Goal: Transaction & Acquisition: Purchase product/service

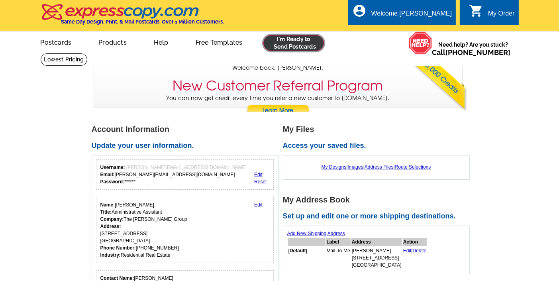
click at [302, 45] on link at bounding box center [293, 43] width 61 height 16
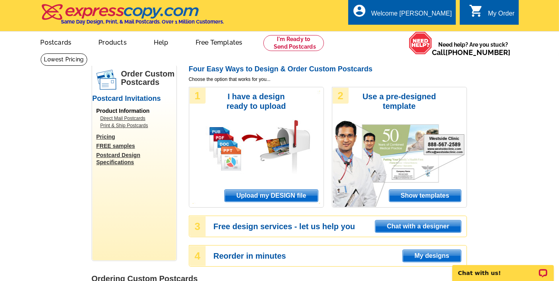
click at [284, 196] on span "Upload my DESIGN file" at bounding box center [271, 196] width 93 height 12
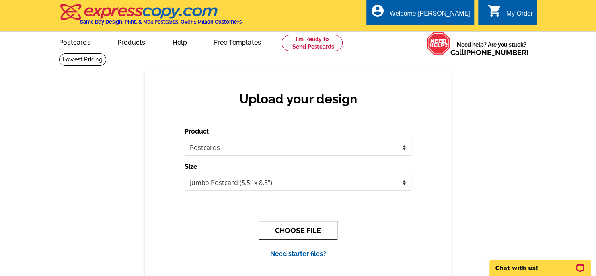
click at [303, 228] on button "CHOOSE FILE" at bounding box center [298, 230] width 79 height 19
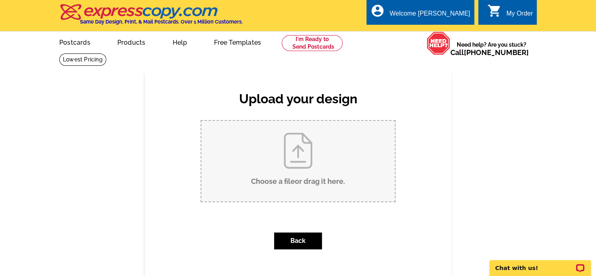
click at [298, 165] on input "Choose a file or drag it here ." at bounding box center [298, 161] width 194 height 80
type input "C:\fakepath\WetherbyUPdateFront.pdf"
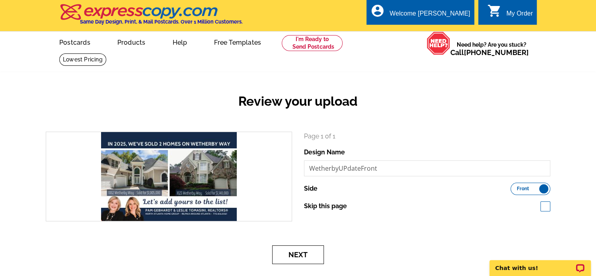
click at [294, 252] on button "Next" at bounding box center [298, 254] width 52 height 19
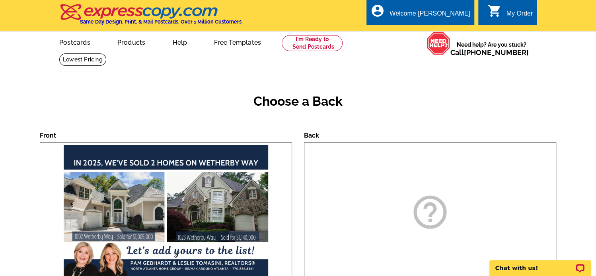
scroll to position [40, 0]
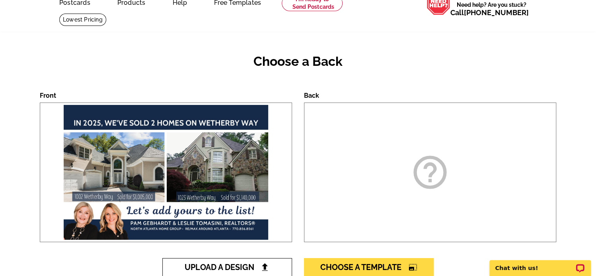
click at [238, 266] on span "Upload A Design" at bounding box center [228, 267] width 86 height 10
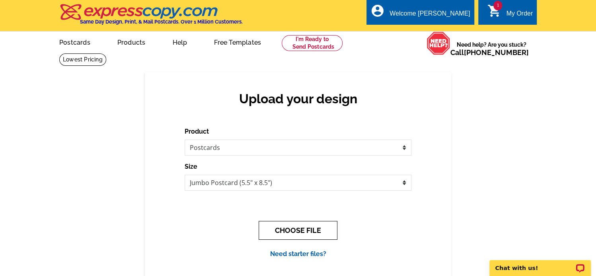
click at [306, 227] on button "CHOOSE FILE" at bounding box center [298, 230] width 79 height 19
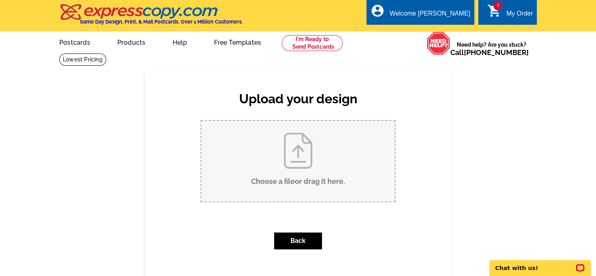
click at [306, 167] on input "Choose a file or drag it here ." at bounding box center [298, 161] width 194 height 80
type input "C:\fakepath\WetherbyWayBack.pdf"
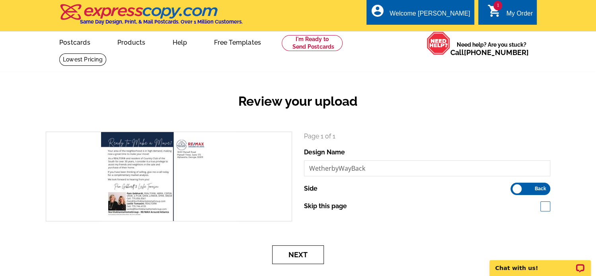
click at [301, 257] on button "Next" at bounding box center [298, 254] width 52 height 19
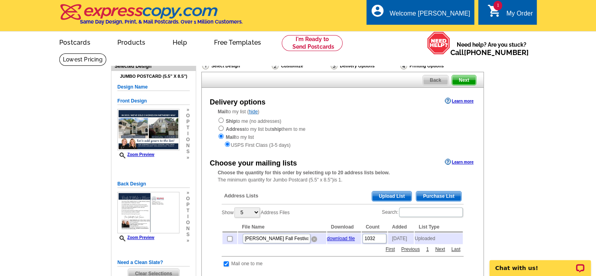
click at [314, 241] on img at bounding box center [314, 239] width 6 height 6
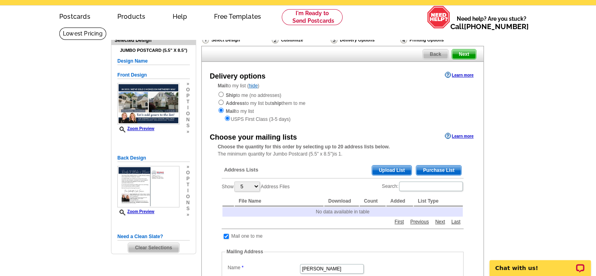
scroll to position [40, 0]
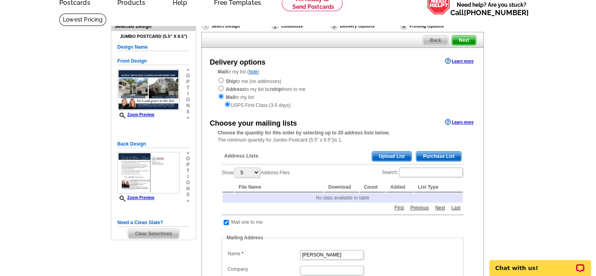
click at [391, 158] on span "Upload List" at bounding box center [391, 156] width 39 height 10
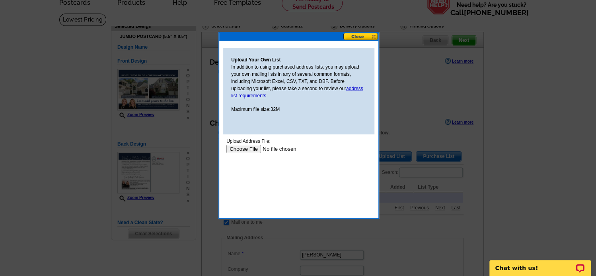
scroll to position [0, 0]
click at [253, 149] on input "file" at bounding box center [277, 149] width 101 height 8
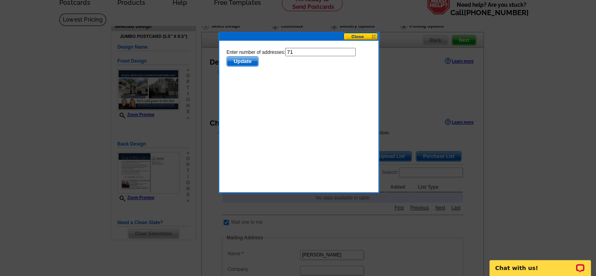
click at [244, 61] on span "Update" at bounding box center [242, 62] width 31 height 10
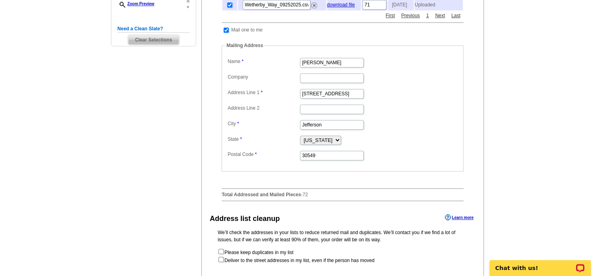
scroll to position [279, 0]
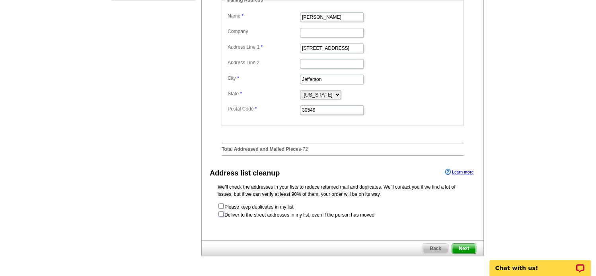
click at [223, 214] on input "checkbox" at bounding box center [221, 213] width 5 height 5
checkbox input "true"
radio input "true"
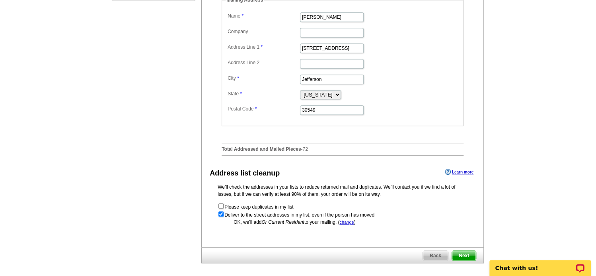
click at [467, 255] on span "Next" at bounding box center [464, 255] width 24 height 10
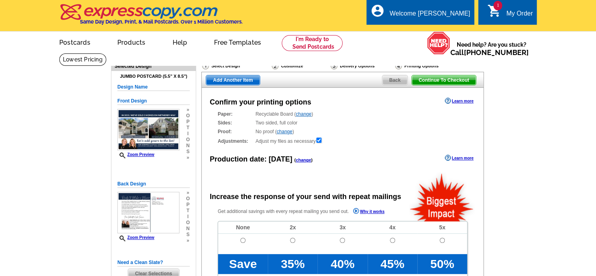
radio input "false"
click at [245, 239] on input "radio" at bounding box center [243, 239] width 5 height 5
radio input "true"
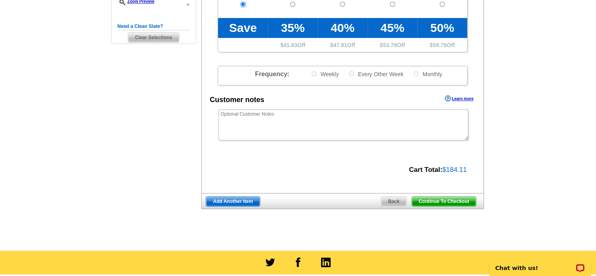
scroll to position [279, 0]
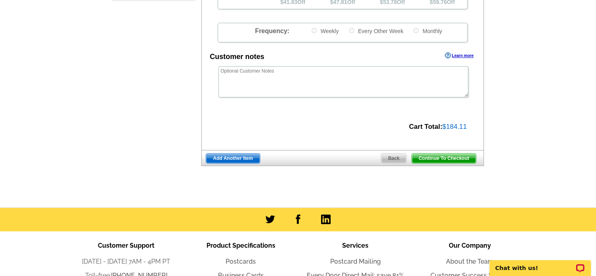
click at [463, 156] on span "Continue To Checkout" at bounding box center [444, 158] width 64 height 10
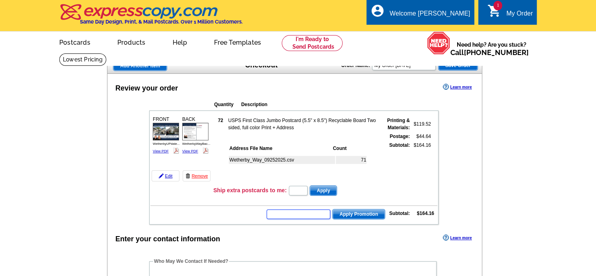
click at [320, 210] on input "text" at bounding box center [299, 214] width 64 height 10
type input "Chat20"
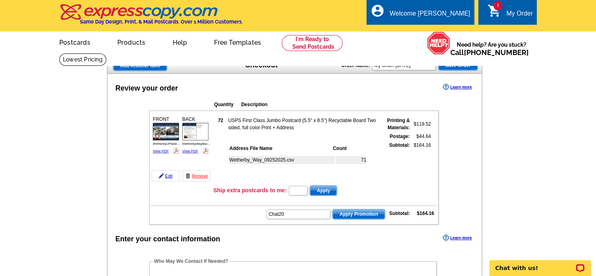
click at [361, 213] on span "Apply Promotion" at bounding box center [359, 214] width 52 height 10
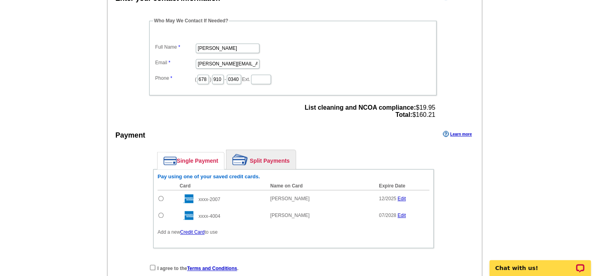
scroll to position [279, 0]
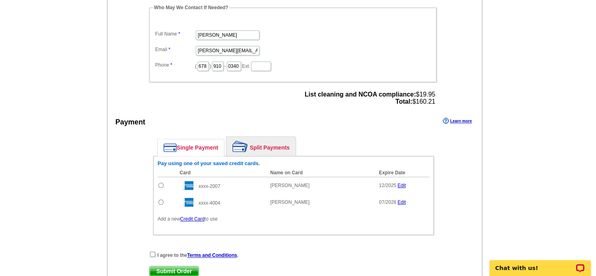
click at [161, 199] on input "radio" at bounding box center [160, 201] width 5 height 5
radio input "true"
click at [153, 251] on input "checkbox" at bounding box center [152, 253] width 5 height 5
checkbox input "true"
click at [168, 267] on span "Submit Order" at bounding box center [174, 271] width 49 height 10
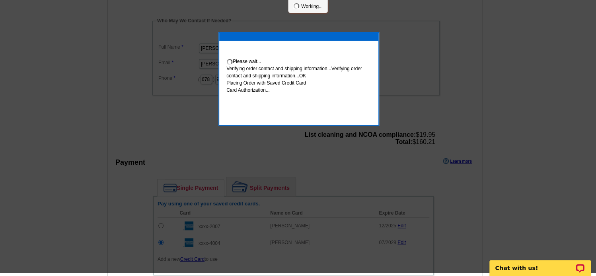
scroll to position [276, 0]
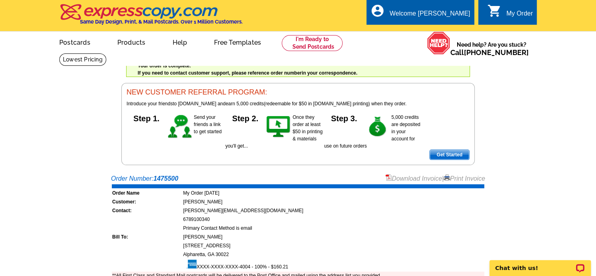
click at [462, 177] on link "Print Invoice" at bounding box center [464, 178] width 41 height 7
click at [400, 177] on link "Download Invoice" at bounding box center [414, 178] width 57 height 7
